Goal: Task Accomplishment & Management: Use online tool/utility

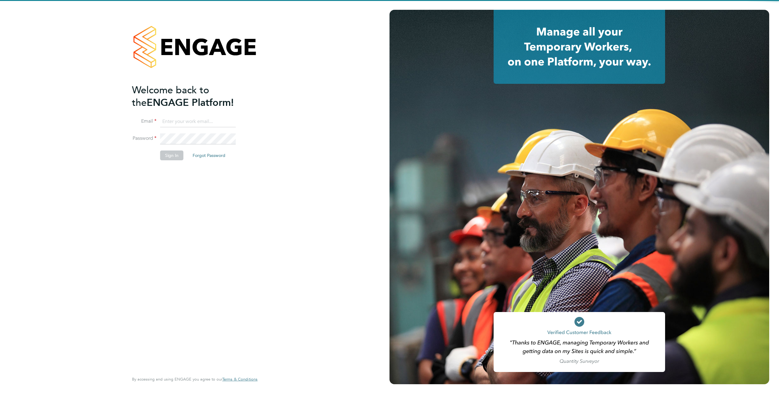
type input "[PERSON_NAME][EMAIL_ADDRESS][PERSON_NAME][DOMAIN_NAME]"
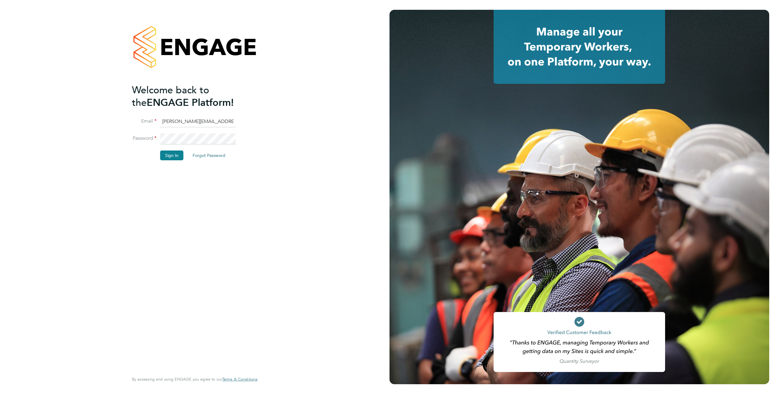
click at [208, 305] on div "Welcome back to the ENGAGE Platform! Email [PERSON_NAME][EMAIL_ADDRESS][PERSON_…" at bounding box center [191, 228] width 119 height 288
click at [177, 155] on button "Sign In" at bounding box center [171, 156] width 23 height 10
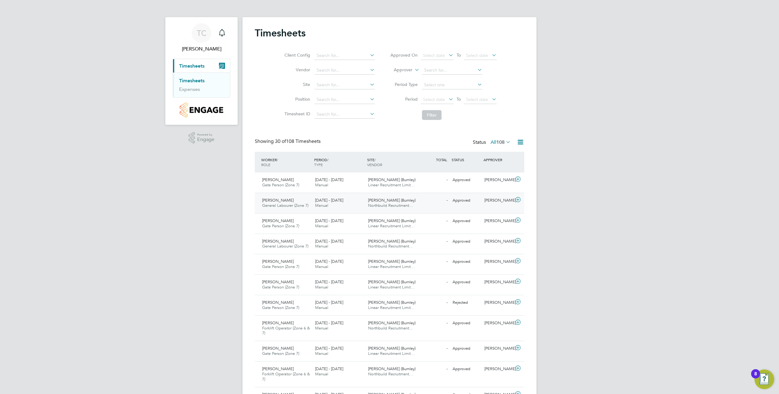
click at [321, 202] on span "[DATE] - [DATE]" at bounding box center [329, 200] width 28 height 5
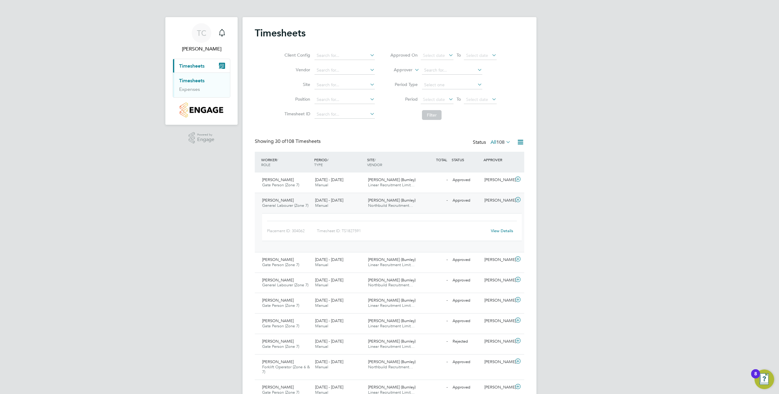
click at [506, 230] on link "View Details" at bounding box center [502, 230] width 22 height 5
